Goal: Task Accomplishment & Management: Use online tool/utility

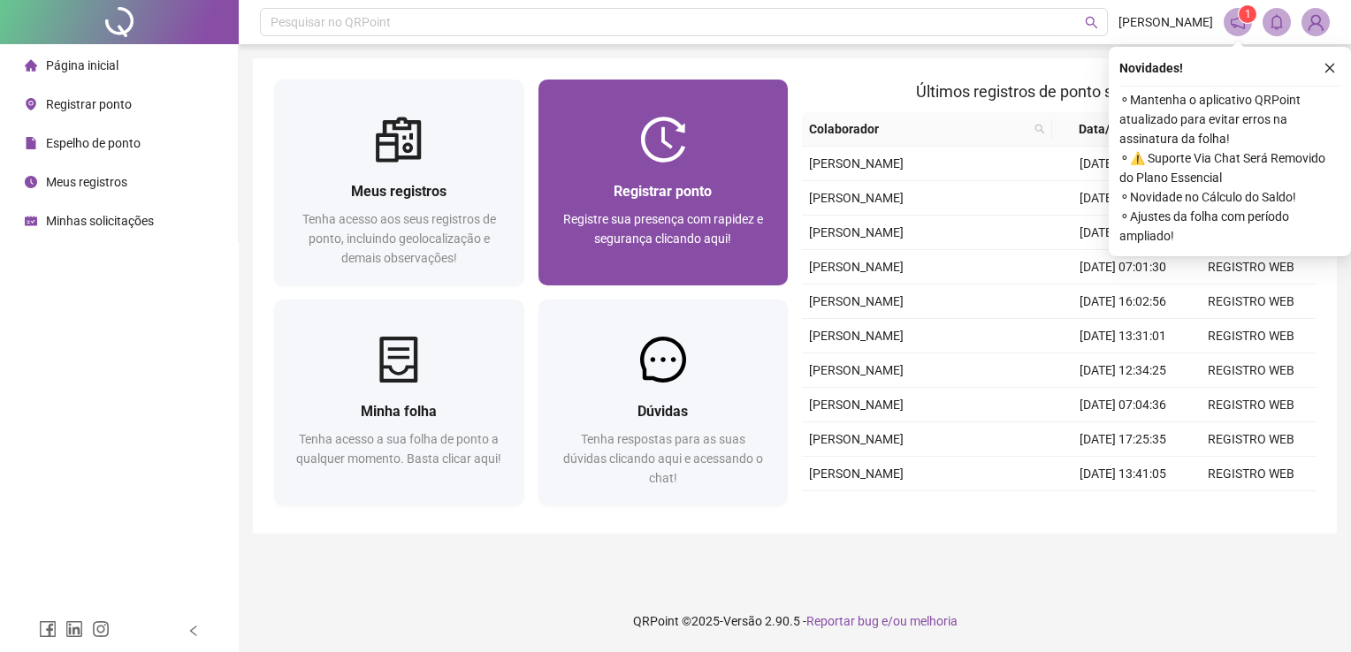
click at [684, 150] on img at bounding box center [663, 140] width 46 height 46
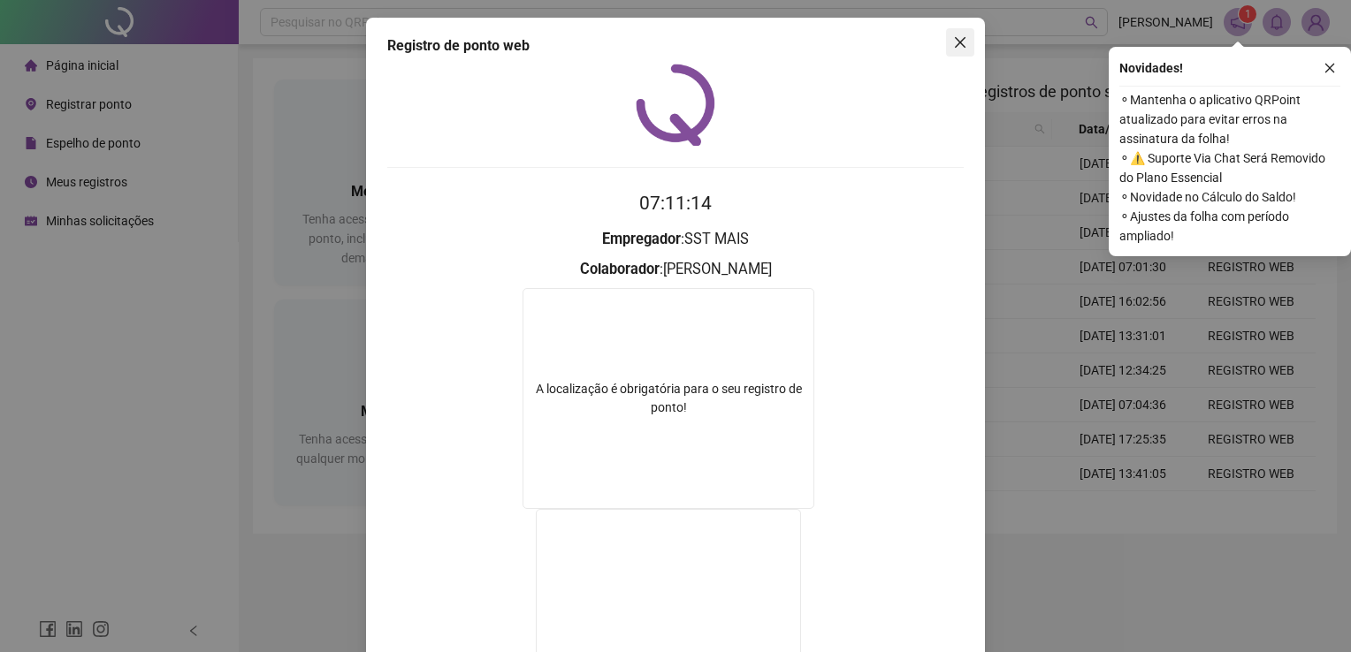
click at [955, 41] on icon "close" at bounding box center [960, 42] width 14 height 14
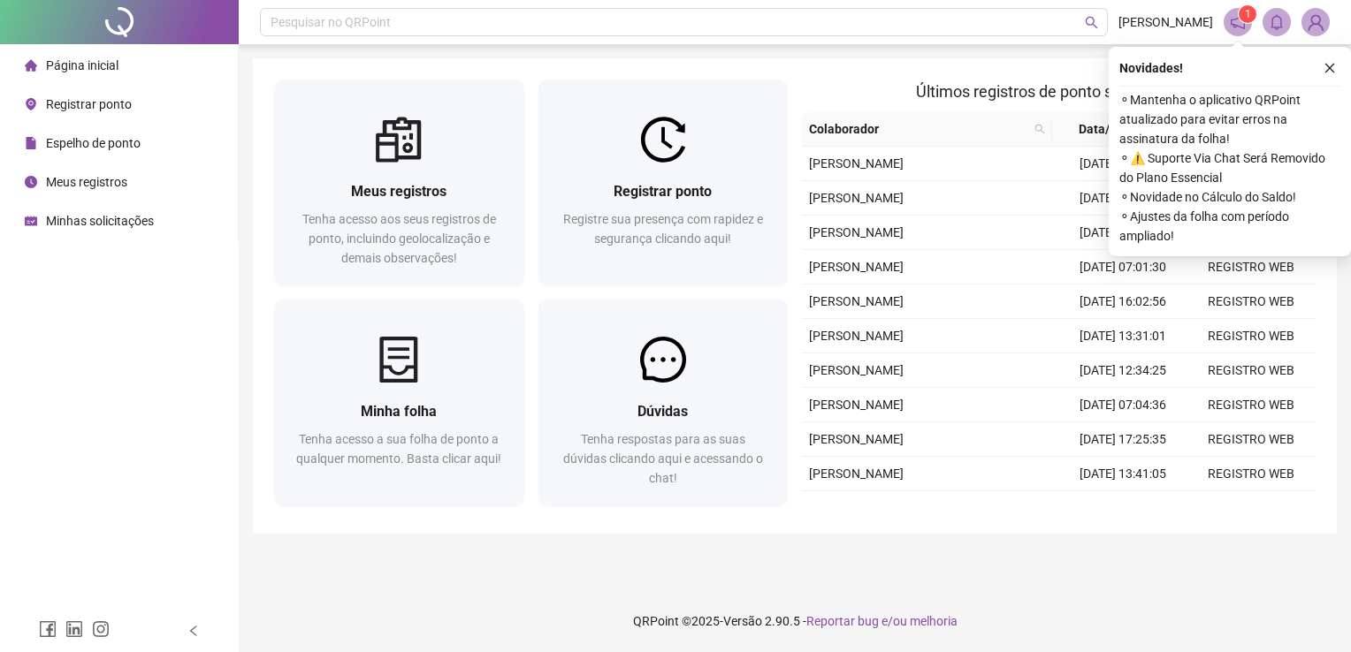
click at [704, 179] on div "Registrar ponto Registre sua presença com rapidez e segurança clicando aqui!" at bounding box center [663, 224] width 250 height 123
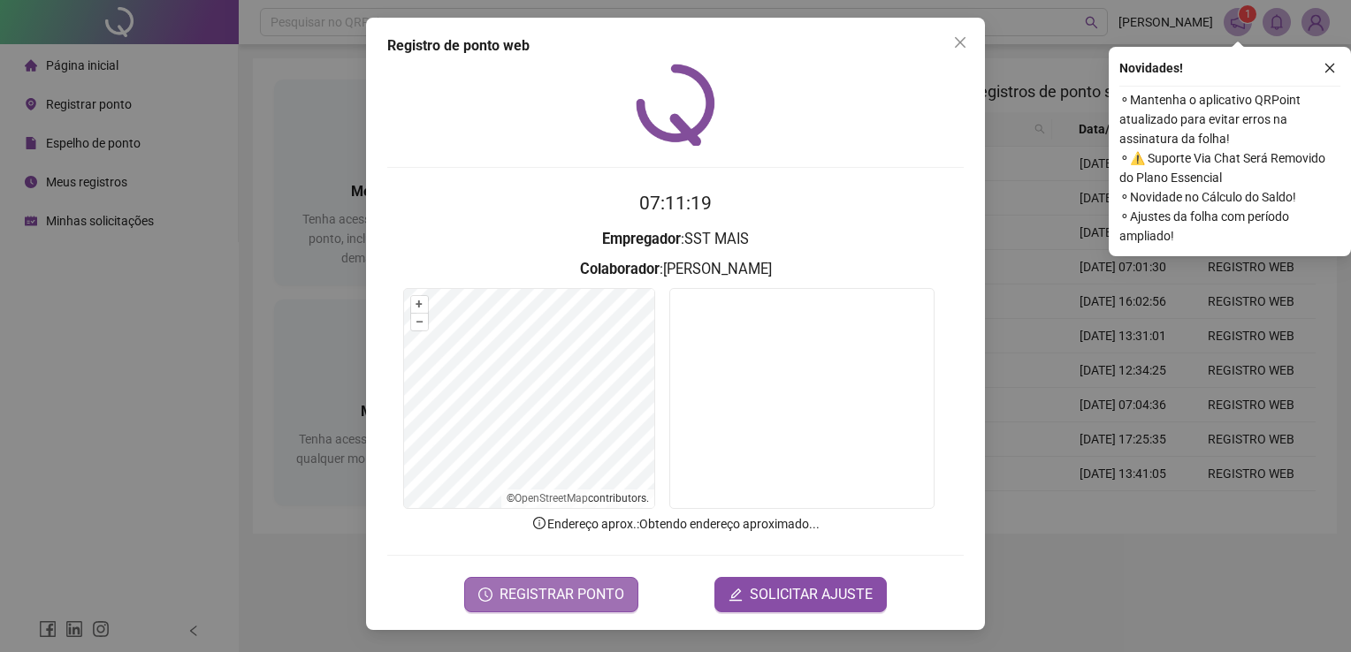
click at [584, 594] on span "REGISTRAR PONTO" at bounding box center [561, 594] width 125 height 21
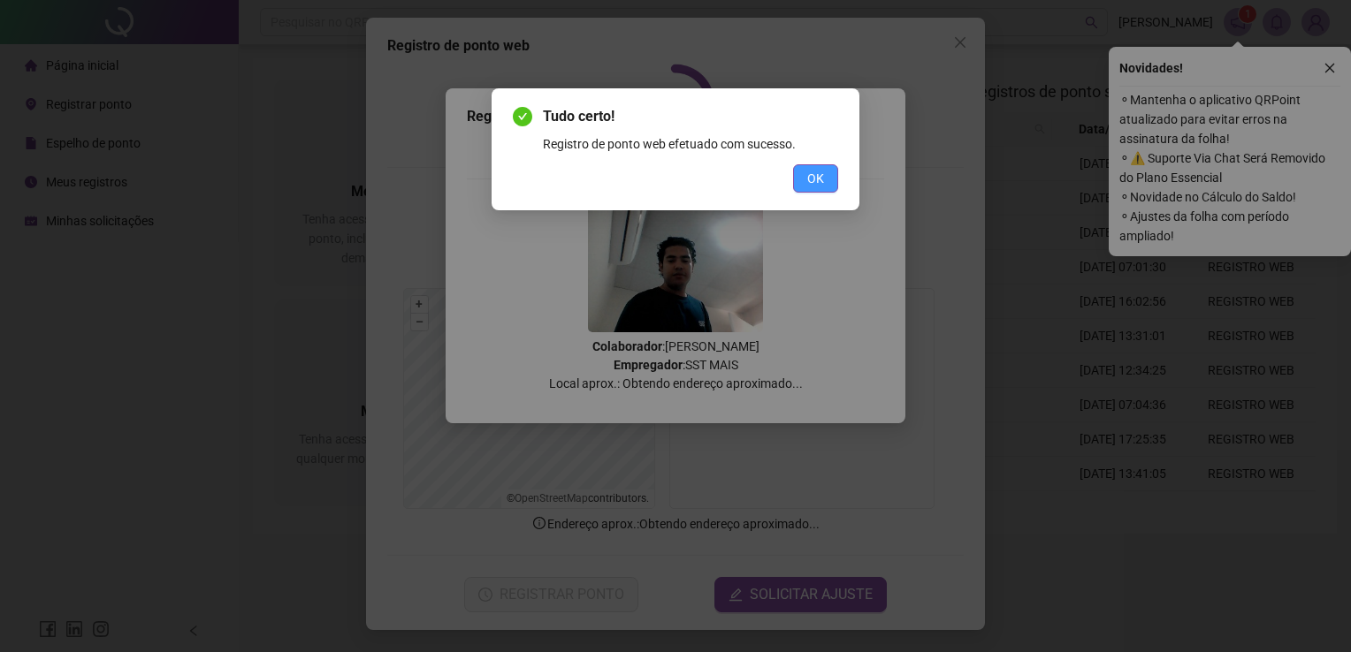
click at [831, 182] on button "OK" at bounding box center [815, 178] width 45 height 28
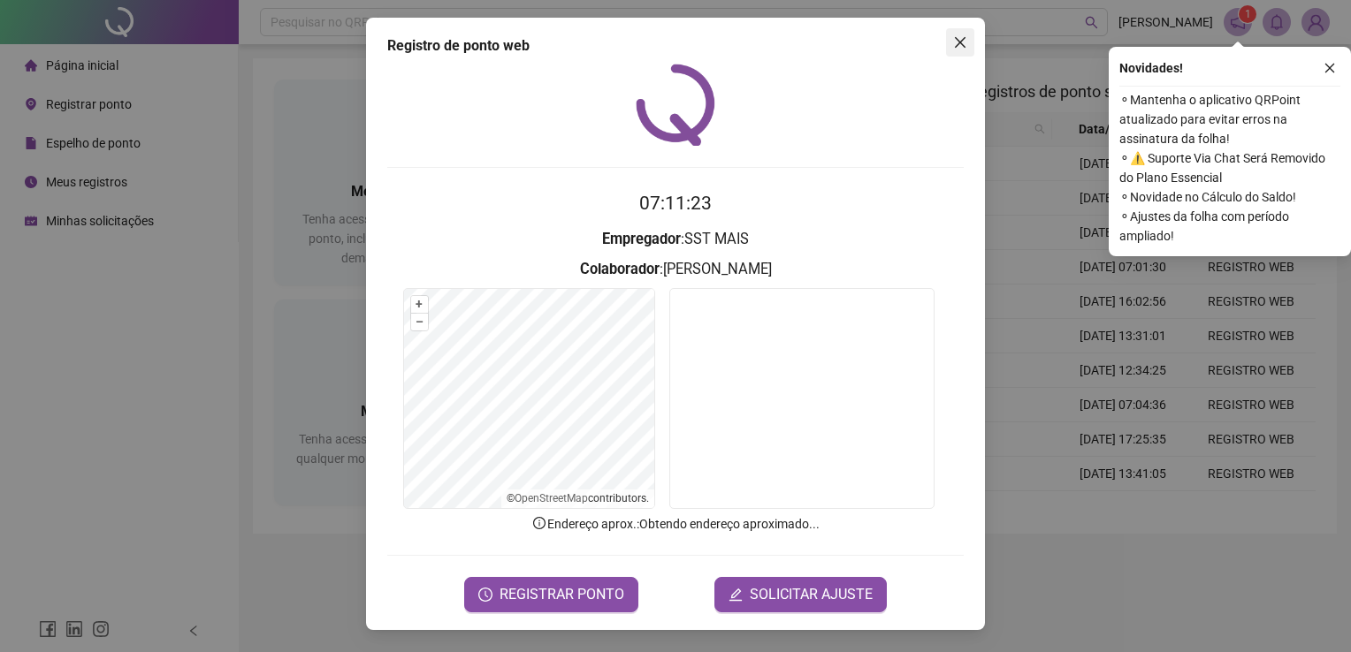
click at [963, 34] on button "Close" at bounding box center [960, 42] width 28 height 28
